Goal: Information Seeking & Learning: Find specific fact

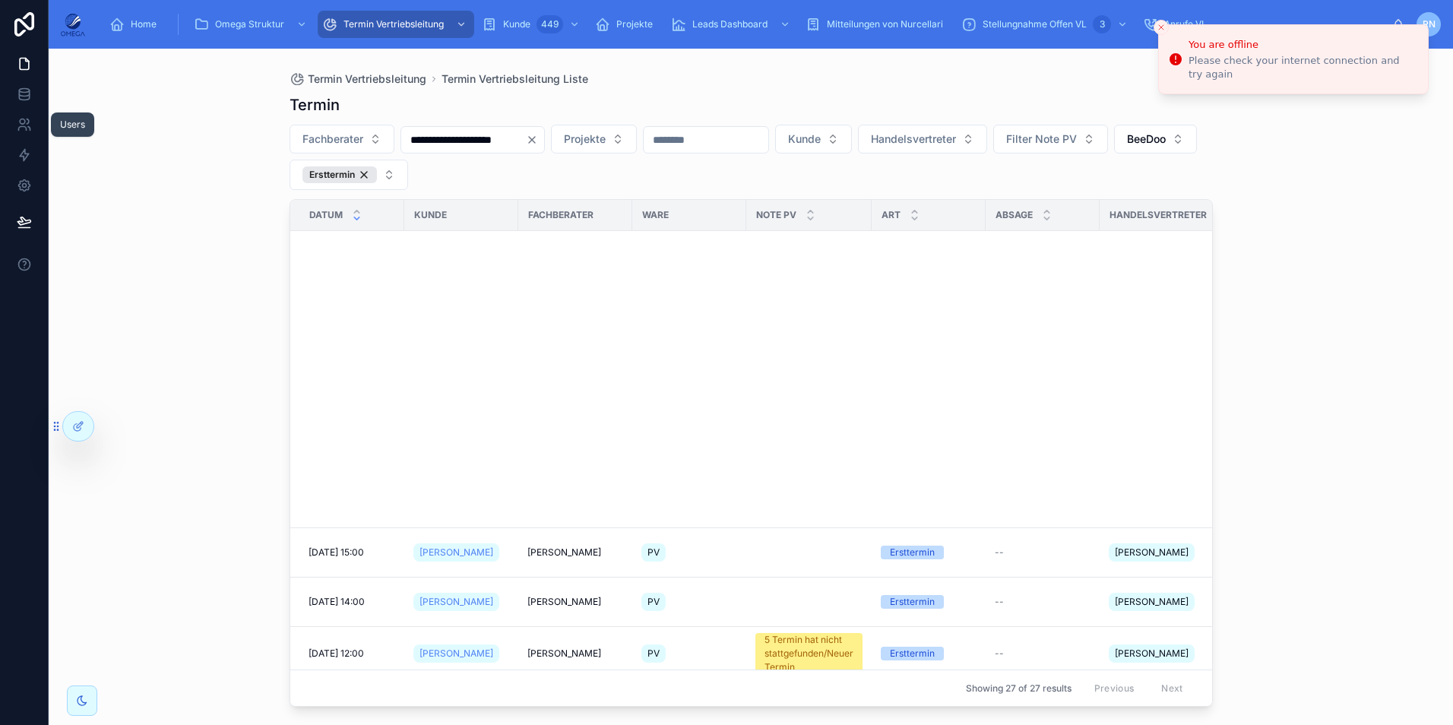
scroll to position [749, 8]
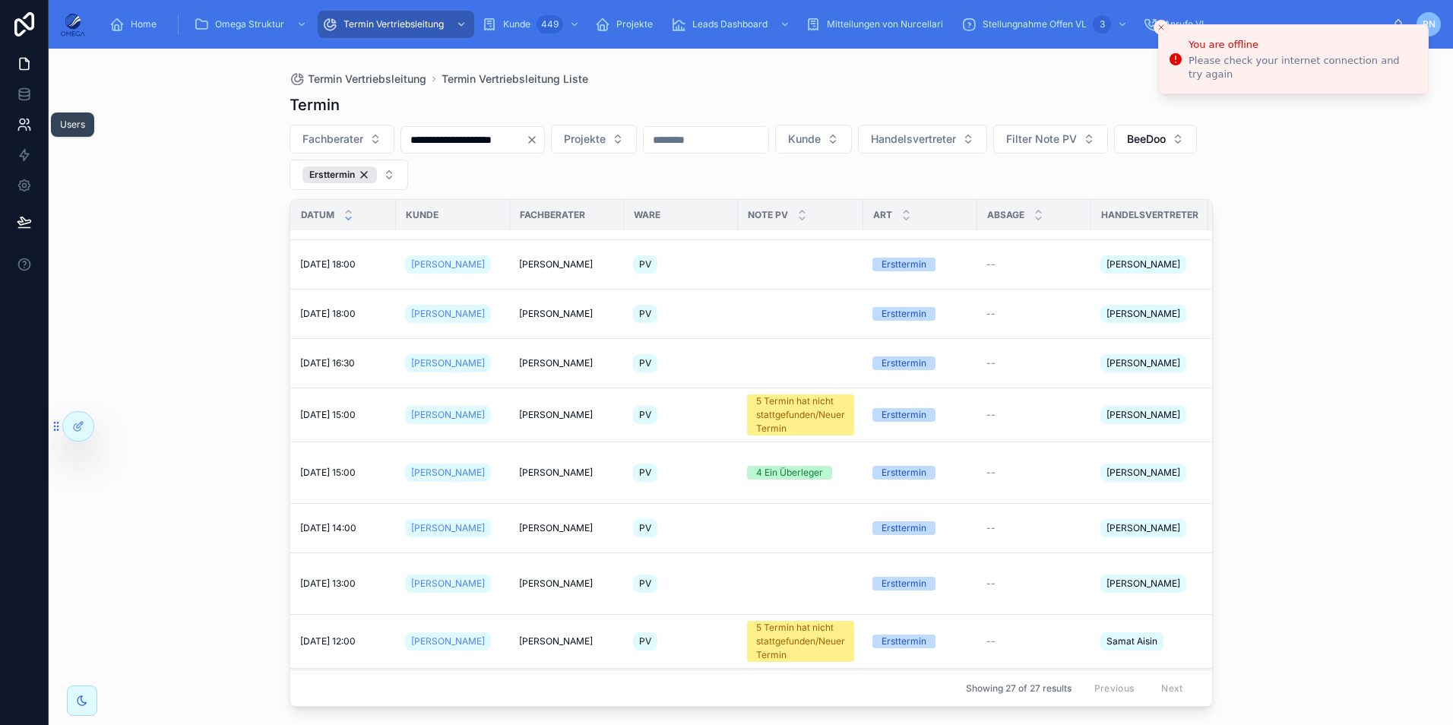
click at [19, 132] on link at bounding box center [24, 124] width 48 height 30
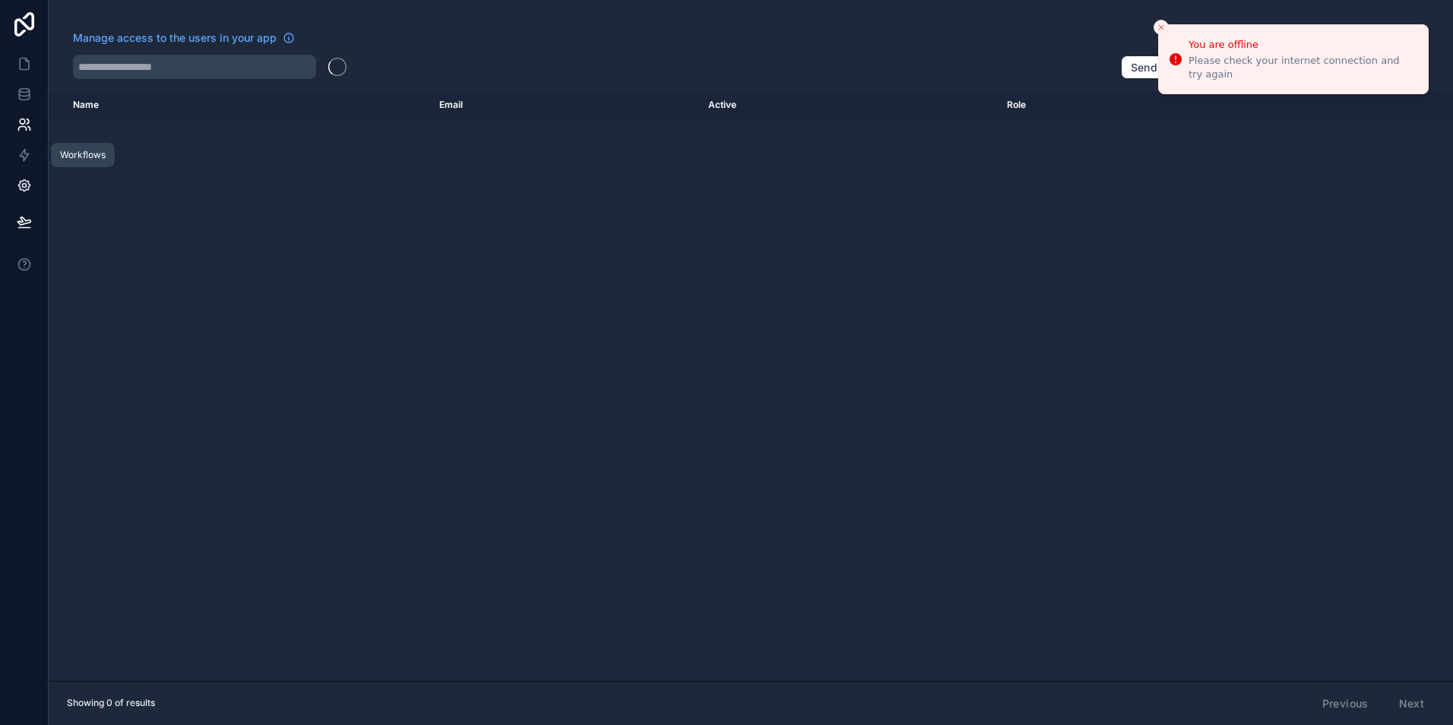
click at [34, 190] on link at bounding box center [24, 185] width 48 height 30
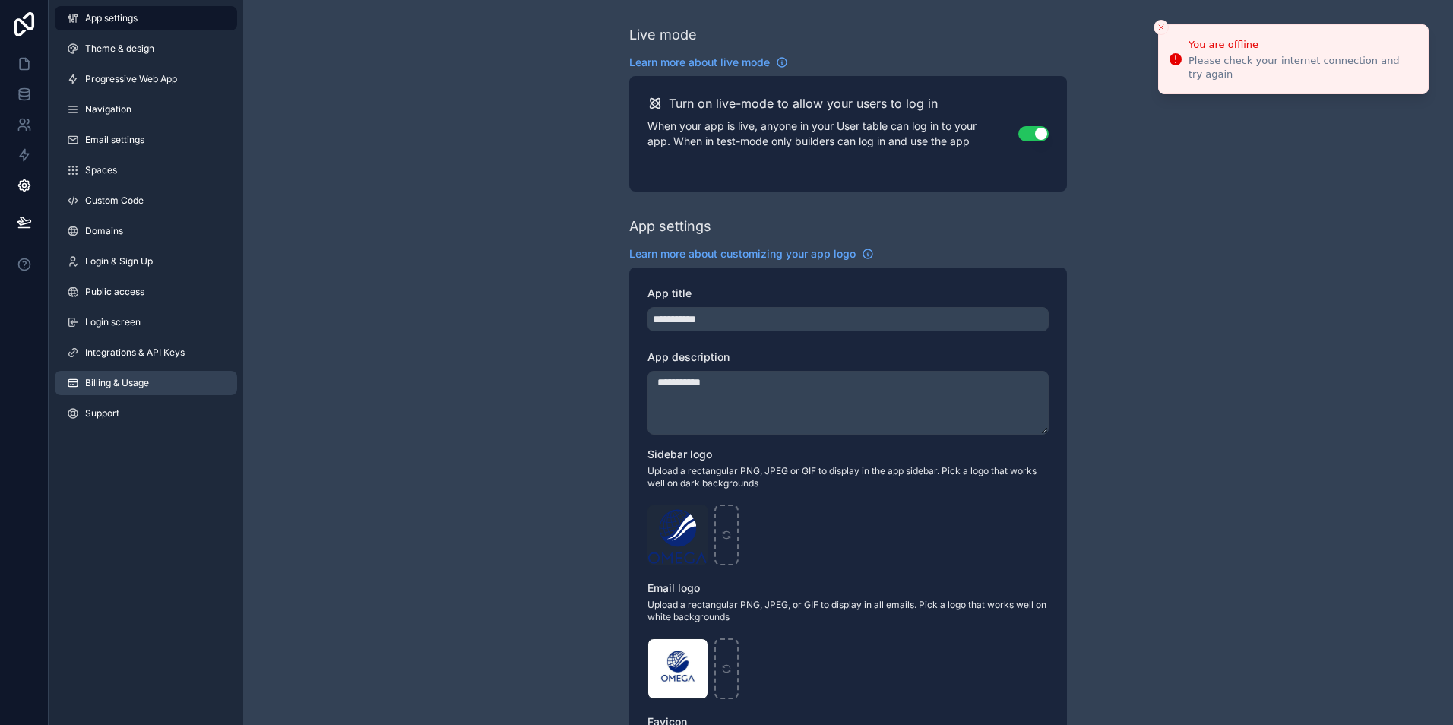
click at [161, 377] on link "Billing & Usage" at bounding box center [146, 383] width 182 height 24
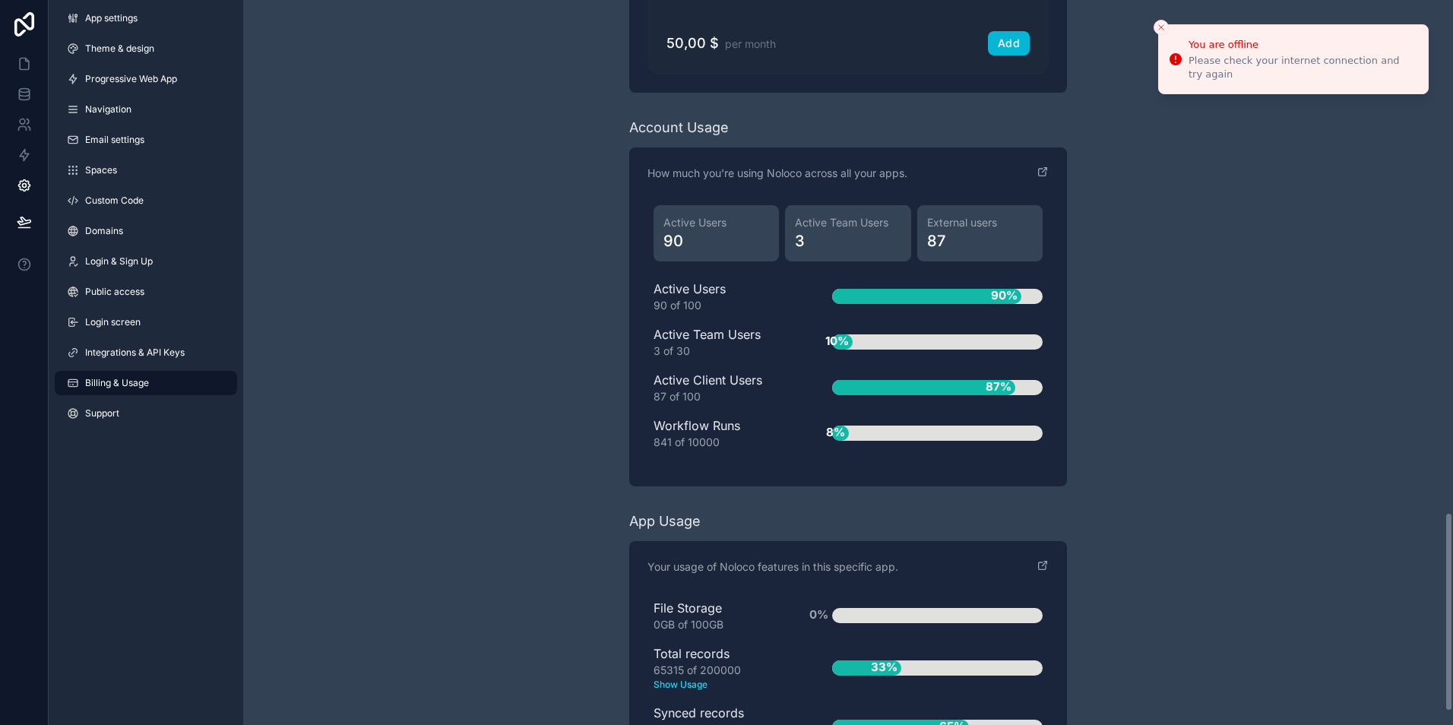
scroll to position [1900, 0]
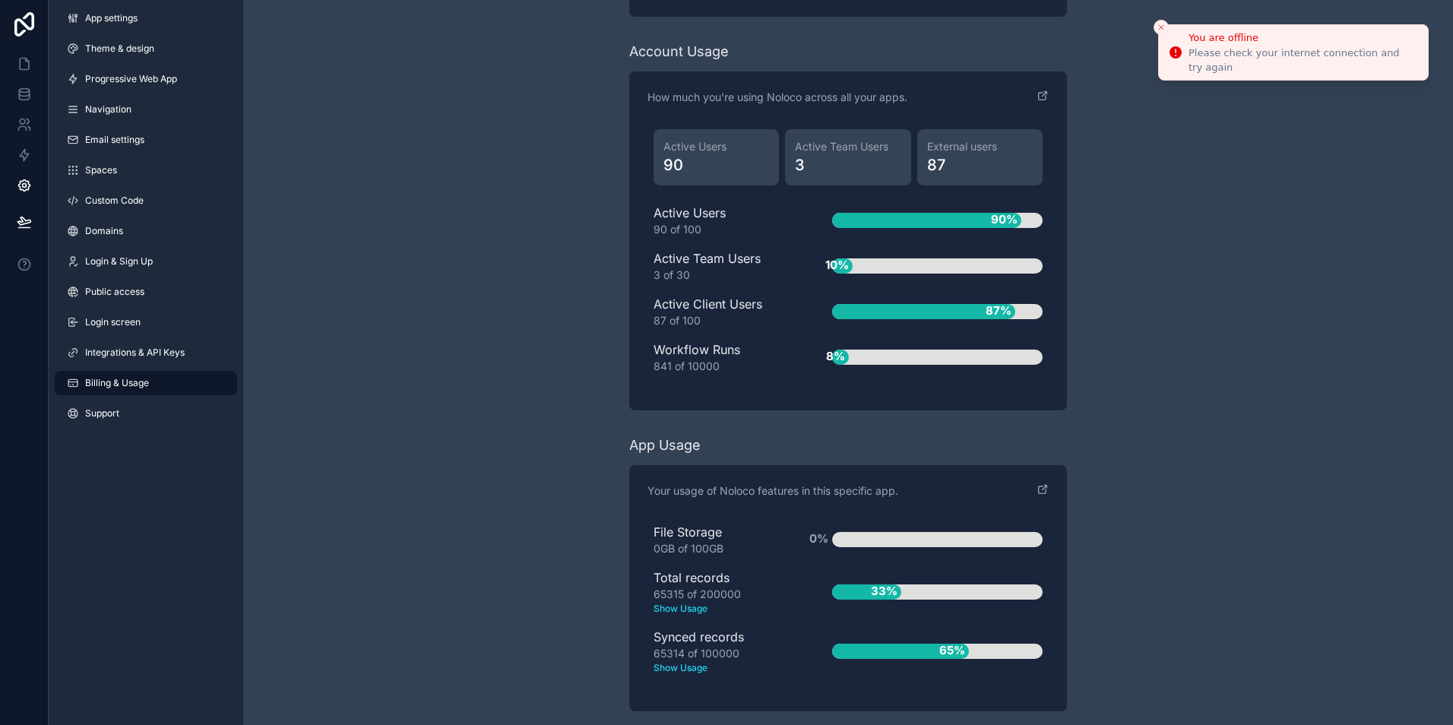
click at [1159, 28] on icon "Close toast" at bounding box center [1161, 27] width 9 height 9
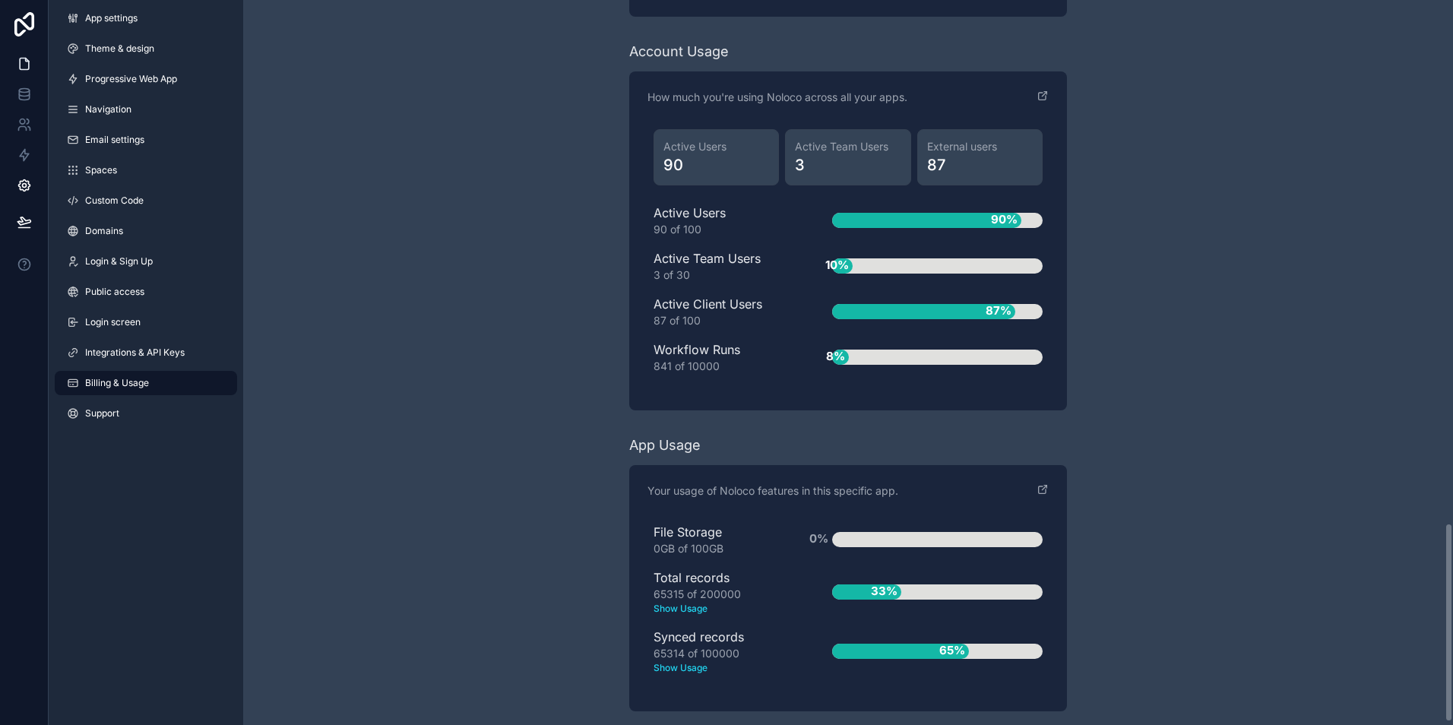
click at [38, 58] on link at bounding box center [24, 64] width 48 height 30
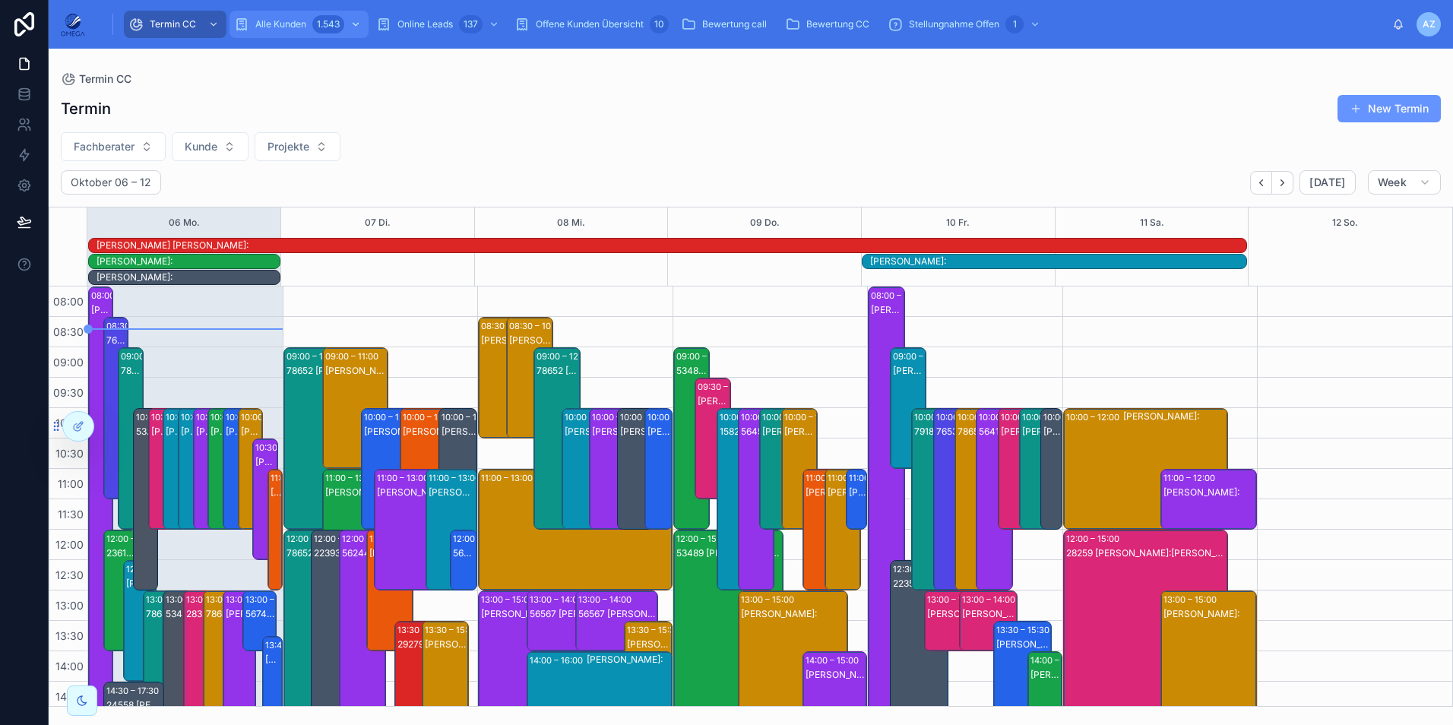
scroll to position [68, 0]
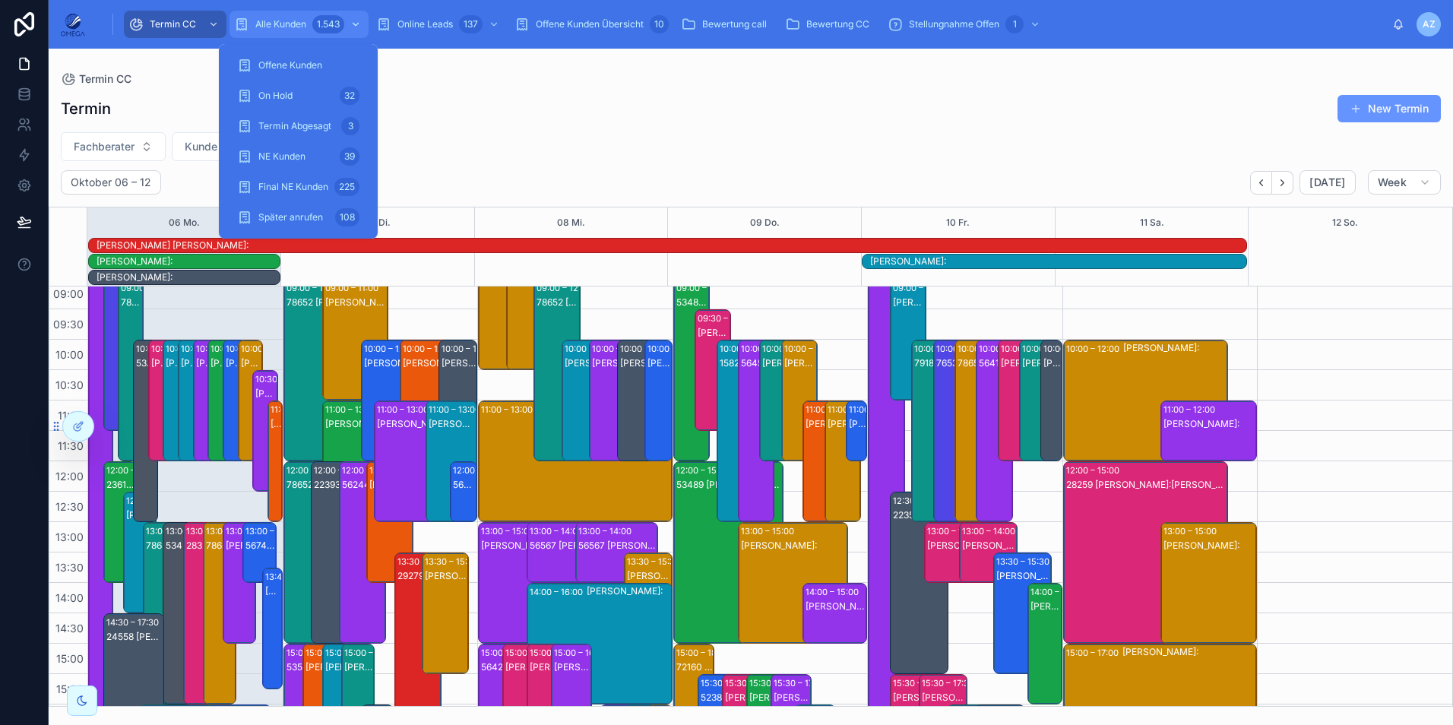
click at [307, 22] on div "Alle Kunden 1.543" at bounding box center [299, 24] width 130 height 24
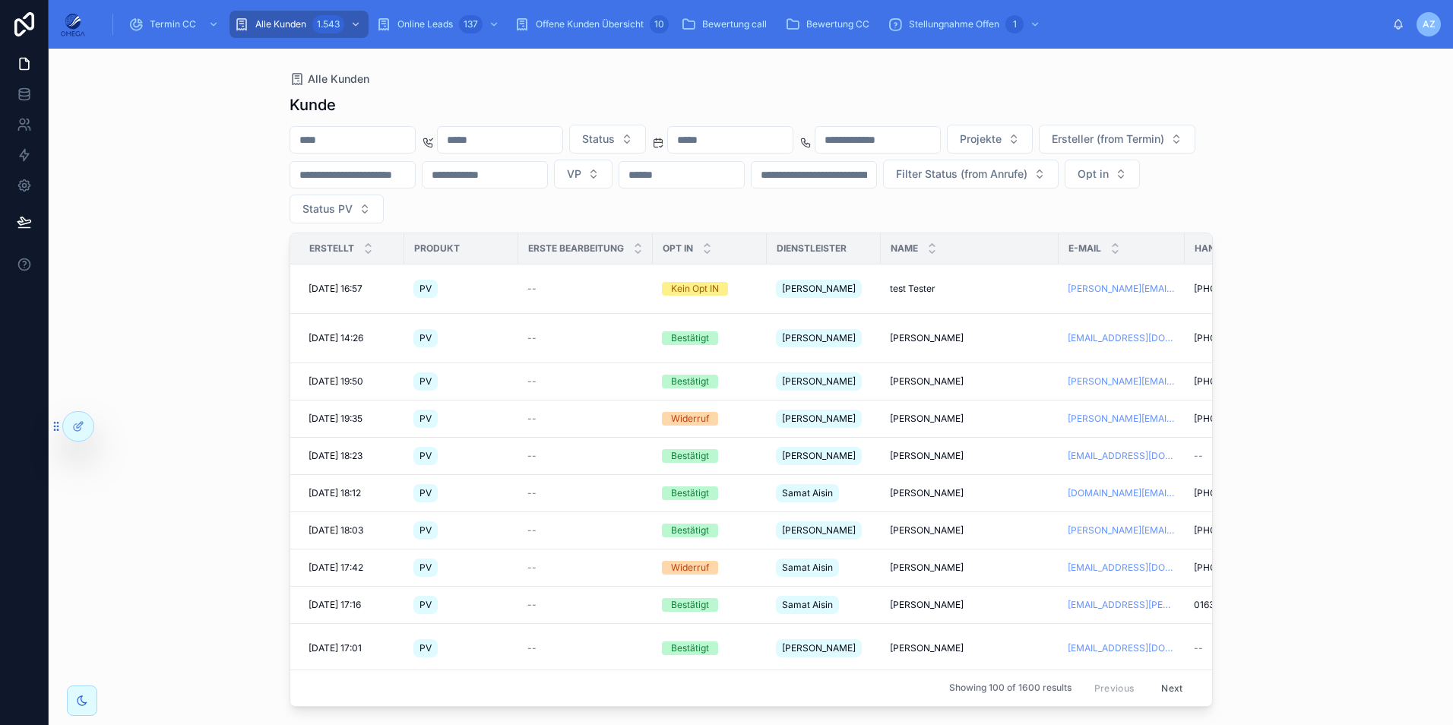
click at [344, 139] on input "text" at bounding box center [352, 139] width 125 height 21
paste input "*****"
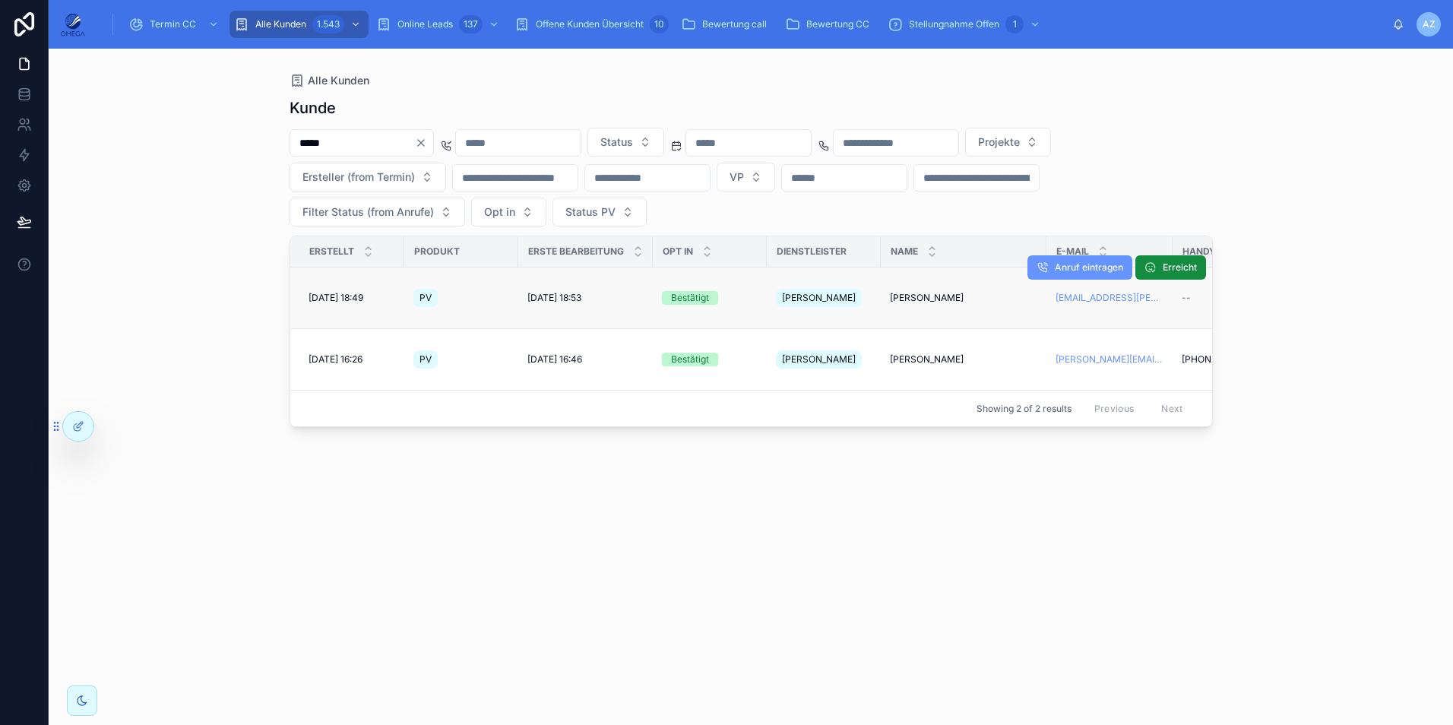
type input "*****"
click at [922, 292] on span "Carmen Kratz" at bounding box center [927, 298] width 74 height 12
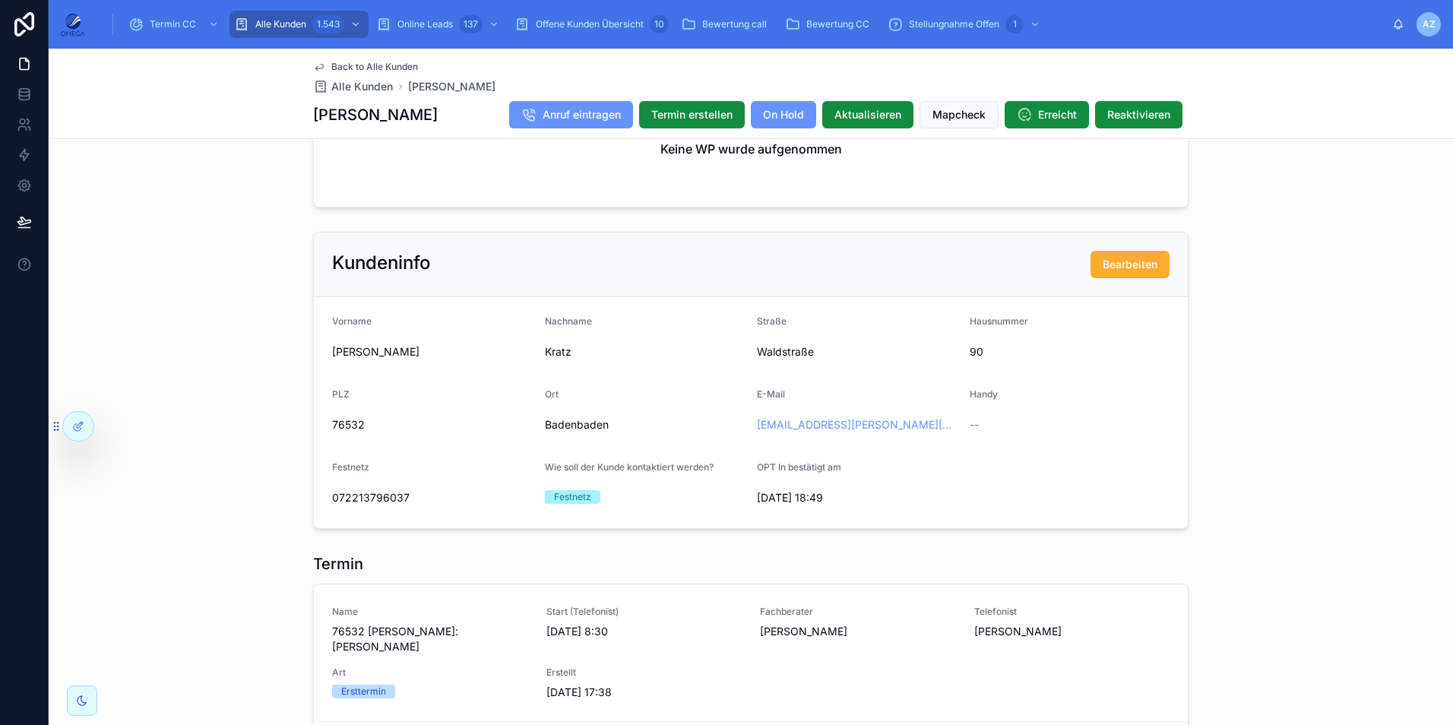
scroll to position [889, 0]
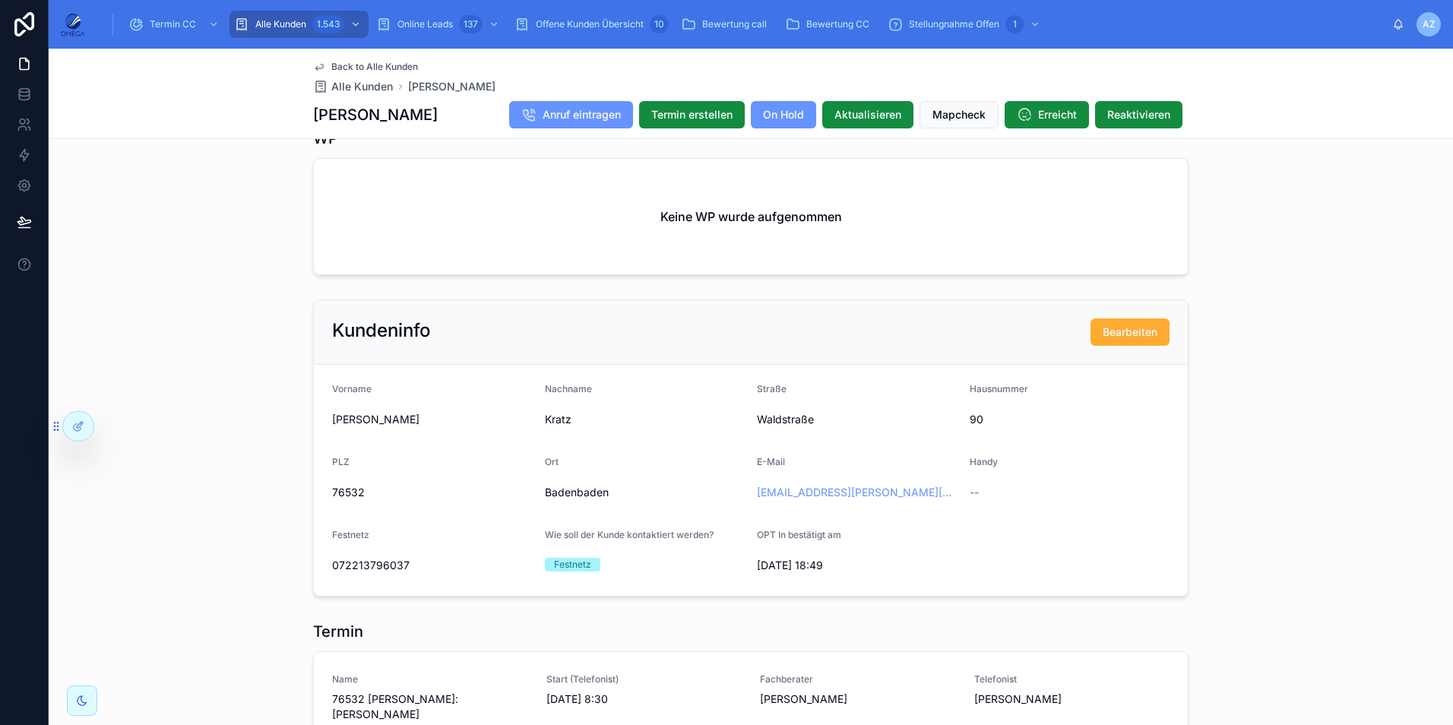
click at [369, 573] on span "072213796037" at bounding box center [432, 565] width 201 height 15
copy span "072213796037"
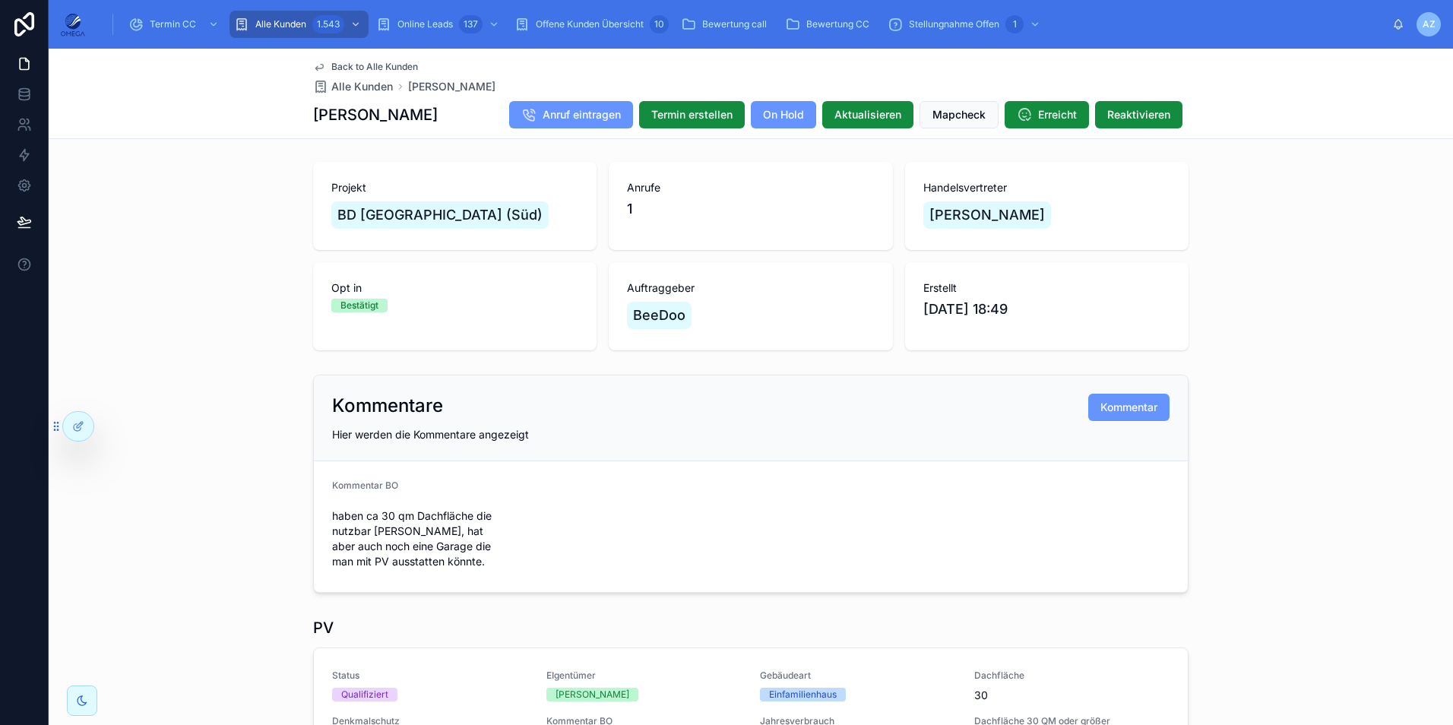
scroll to position [0, 0]
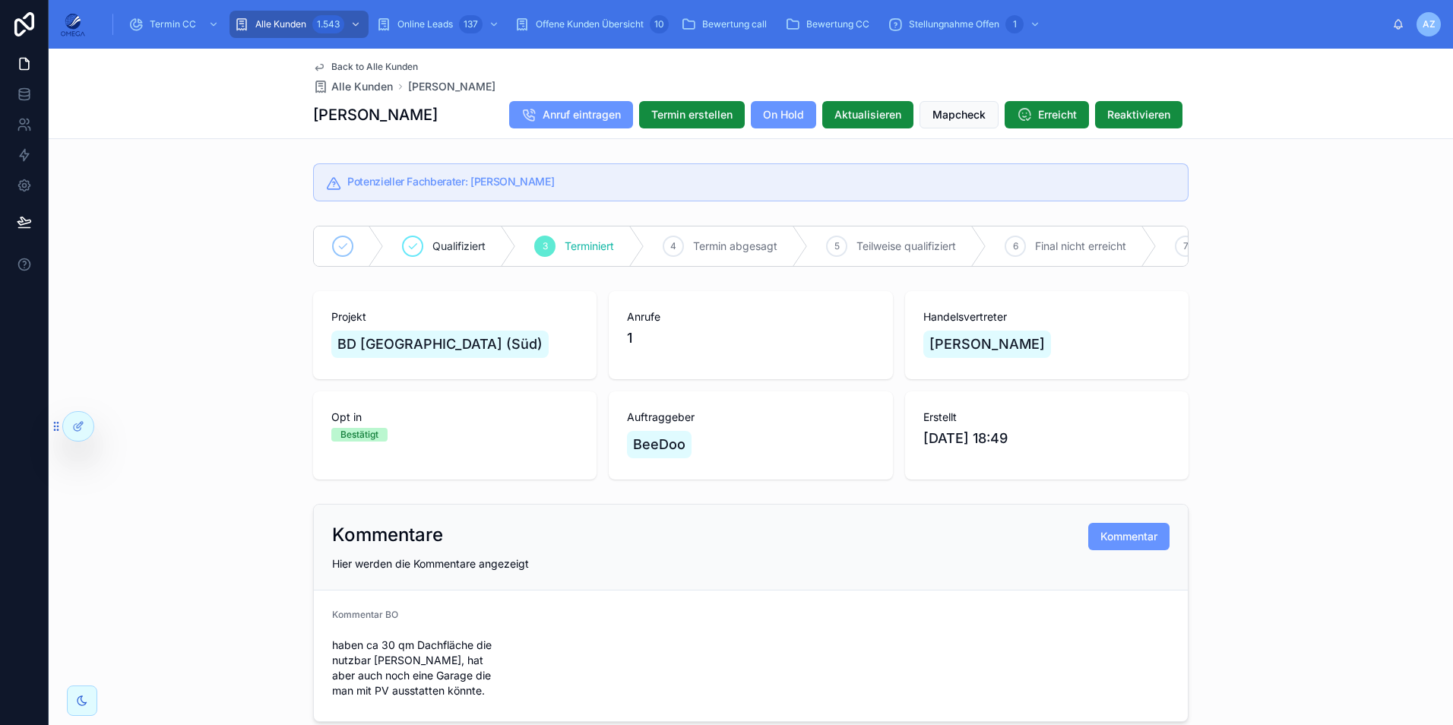
click at [378, 67] on span "Back to Alle Kunden" at bounding box center [374, 67] width 87 height 12
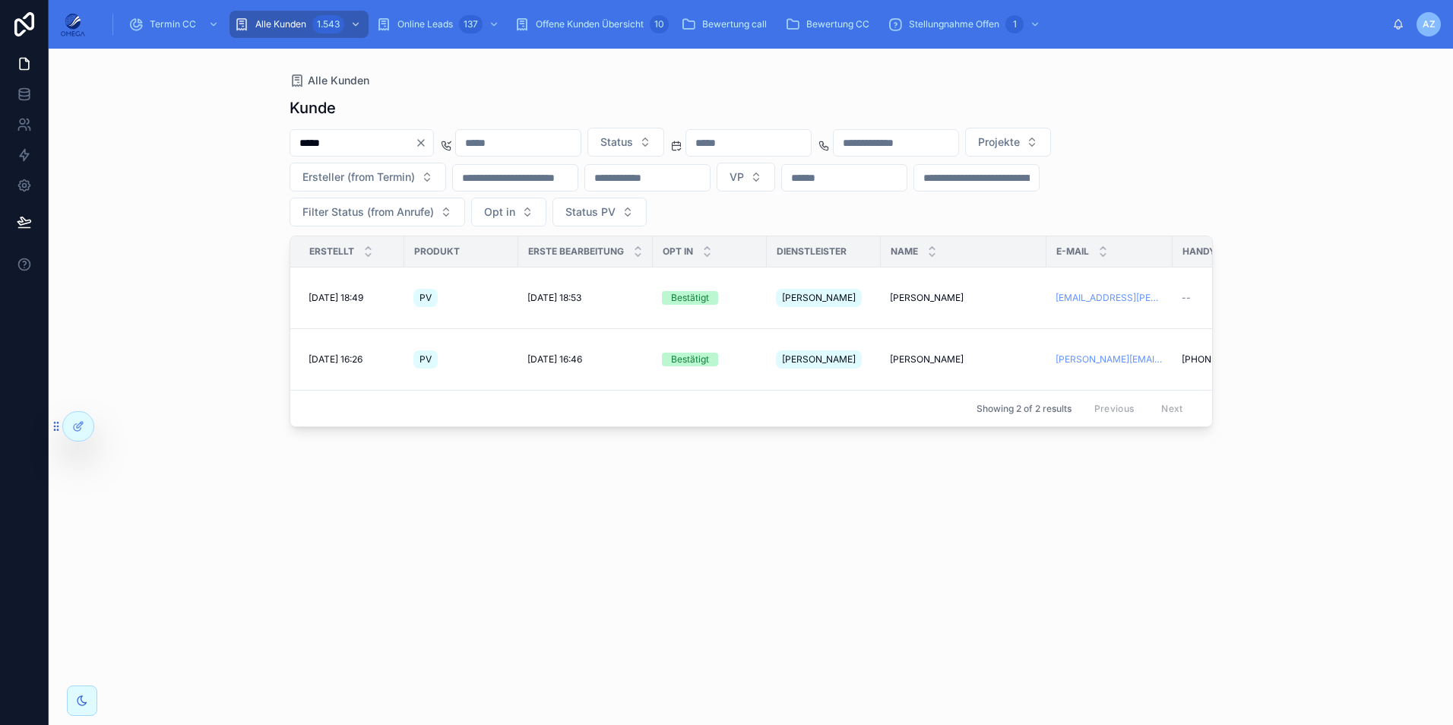
click at [424, 140] on icon "Clear" at bounding box center [421, 143] width 6 height 6
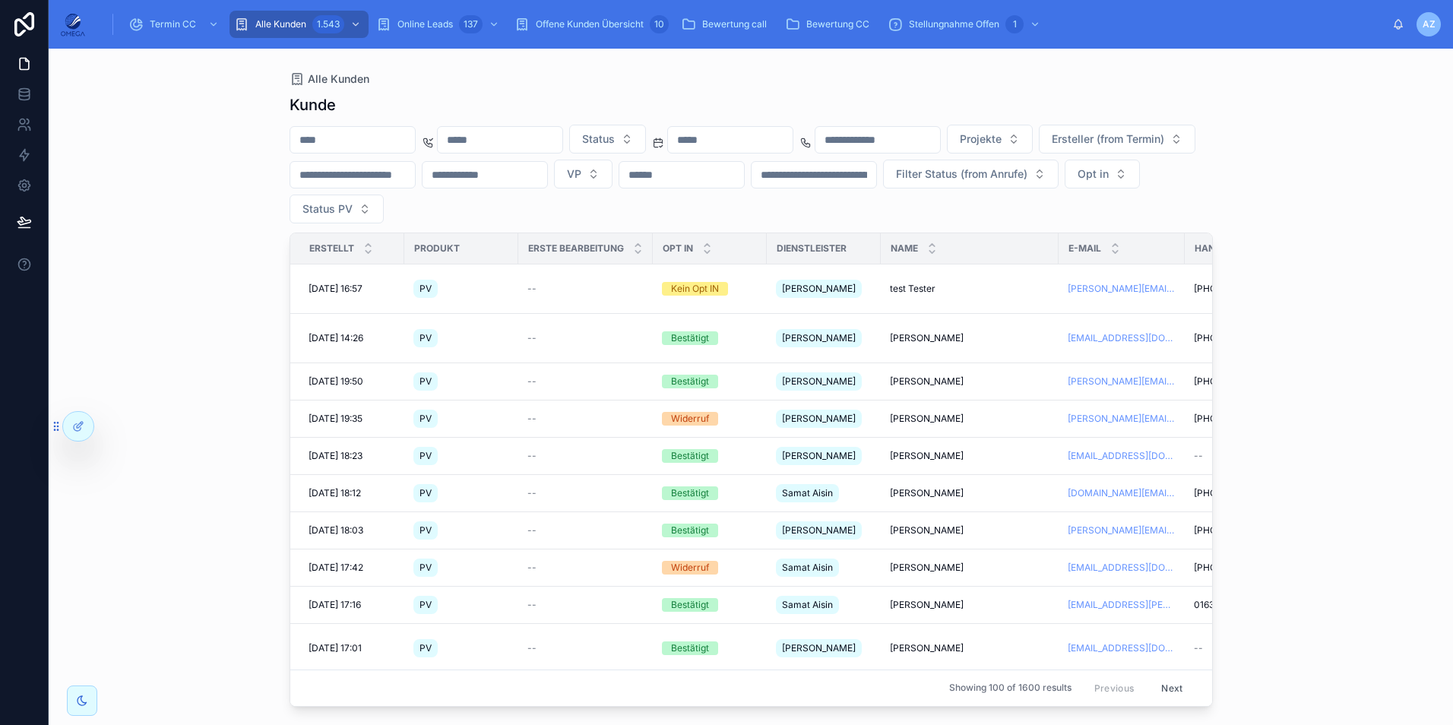
click at [464, 83] on div "Alle Kunden" at bounding box center [751, 79] width 923 height 12
